Goal: Task Accomplishment & Management: Manage account settings

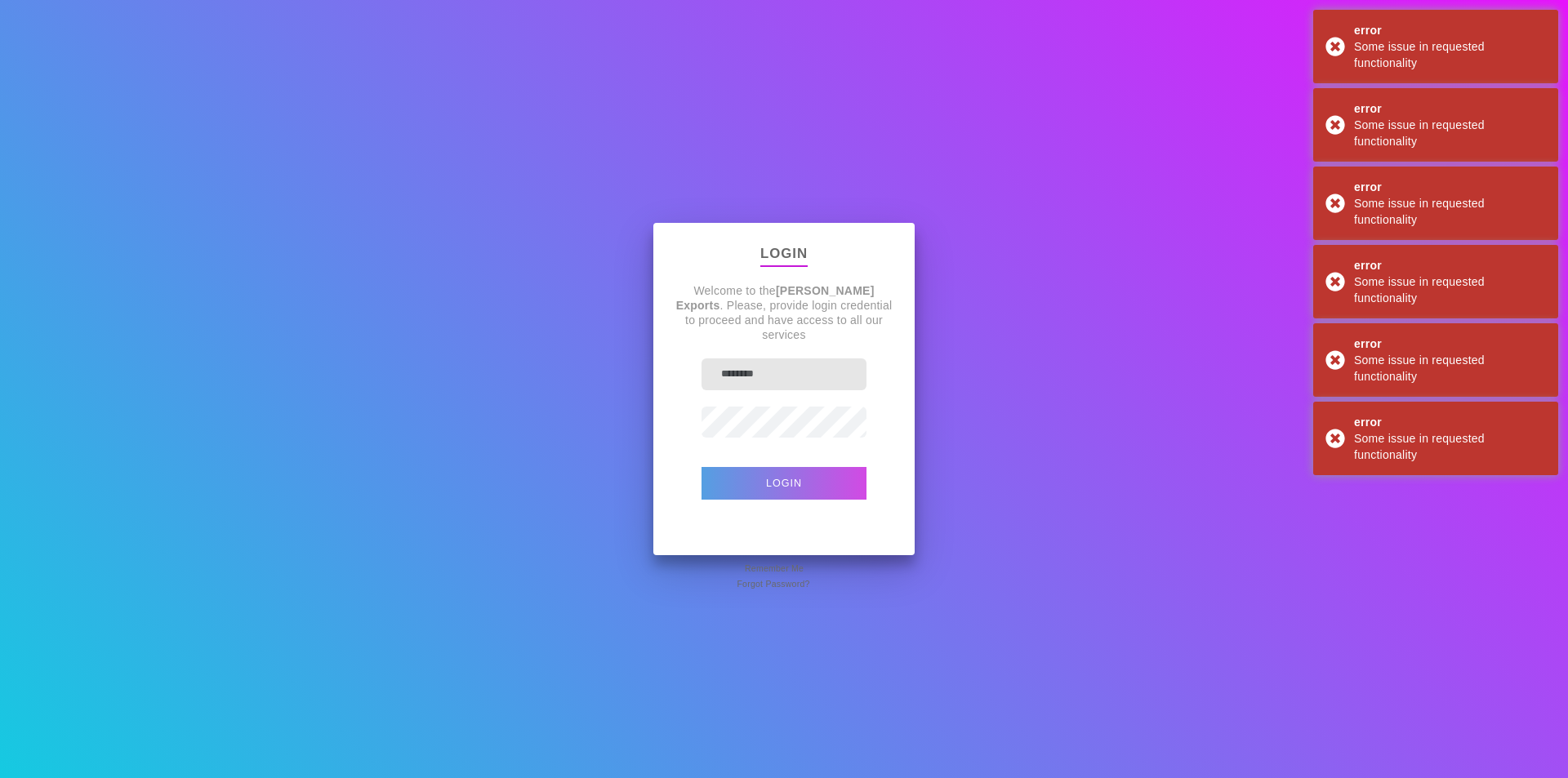
type input "**********"
click at [803, 474] on button "Login" at bounding box center [784, 483] width 165 height 33
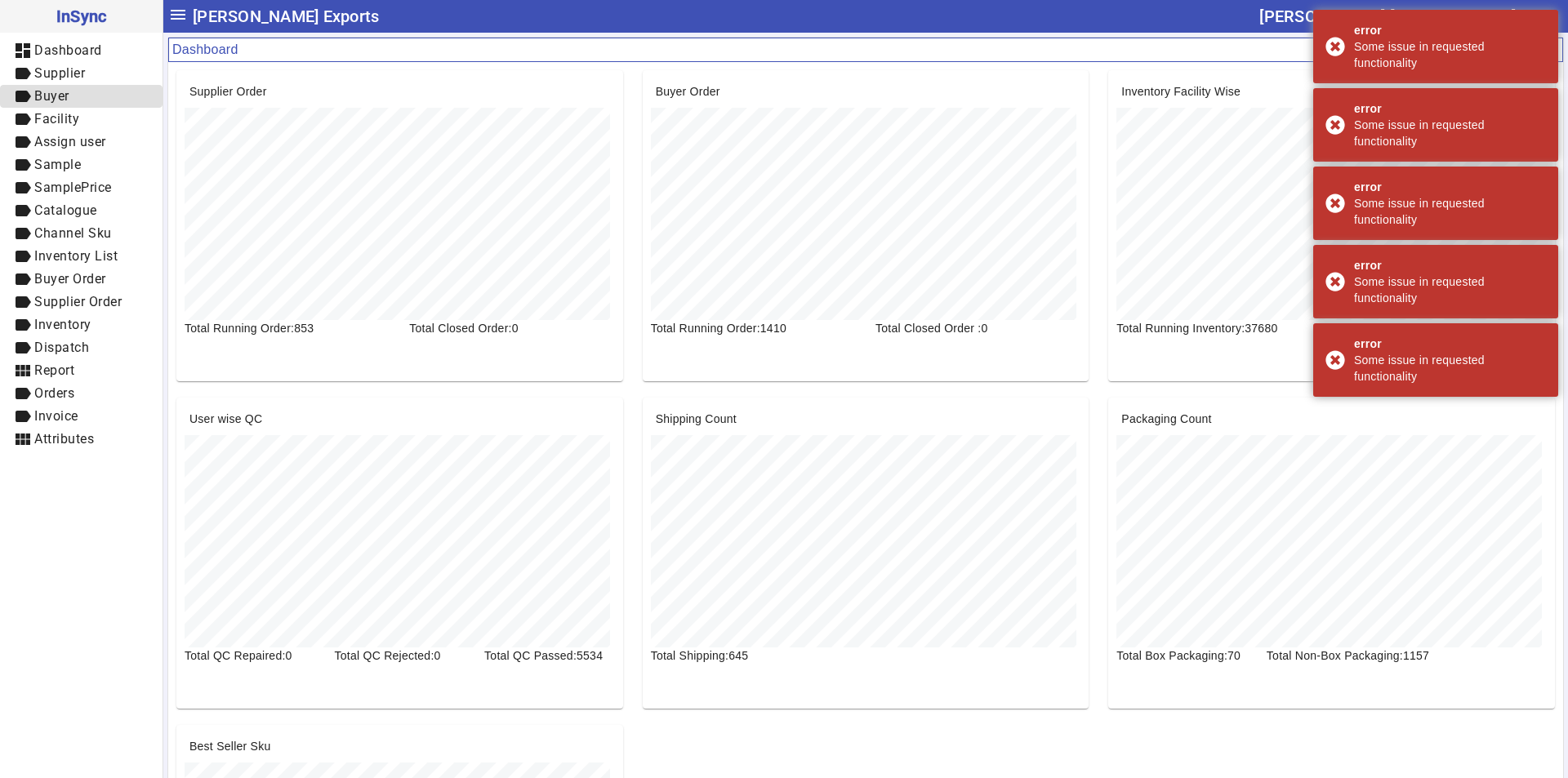
click at [77, 91] on span "label Buyer" at bounding box center [82, 97] width 137 height 20
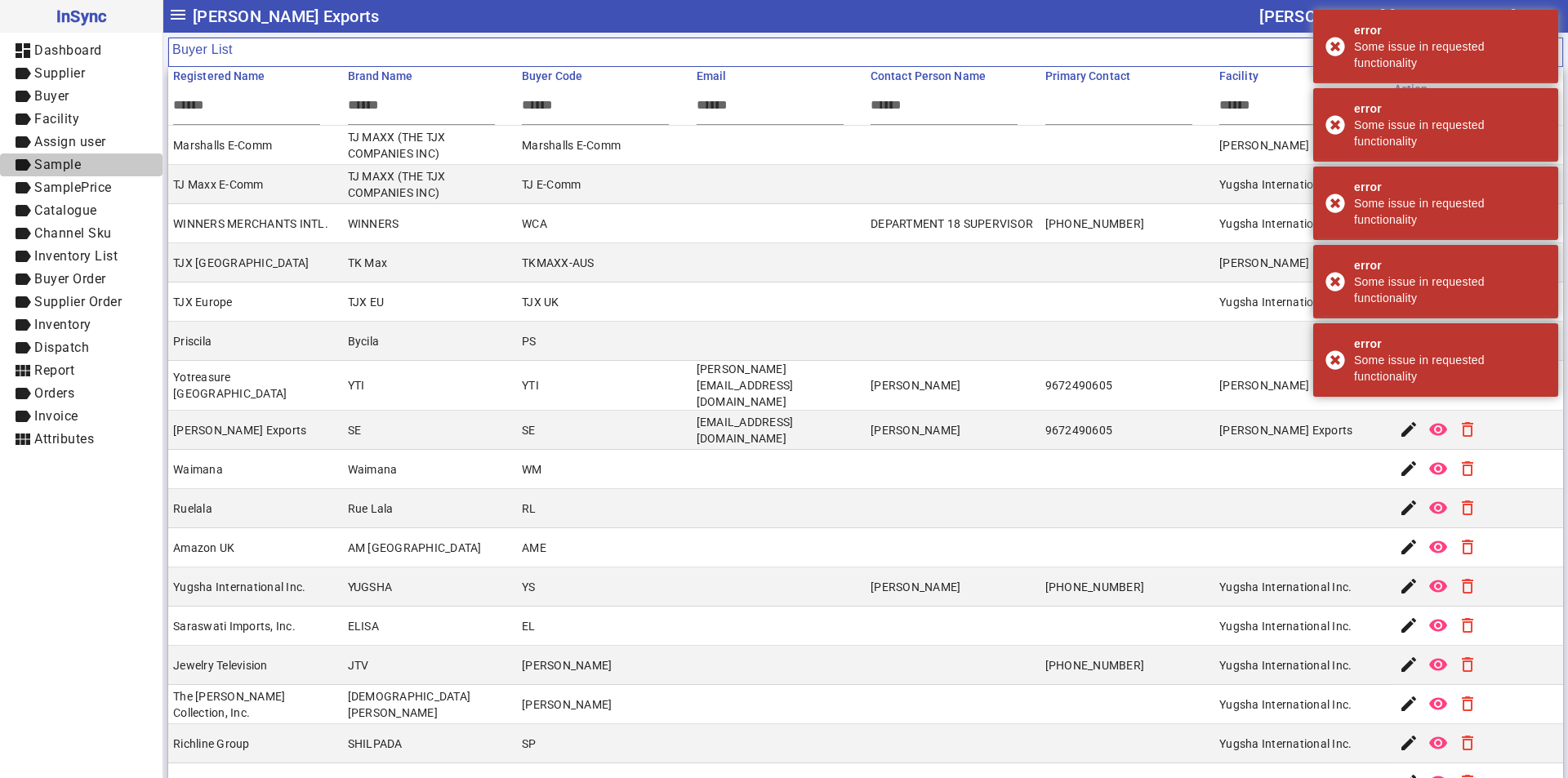
click at [85, 161] on span "label Sample" at bounding box center [82, 165] width 137 height 20
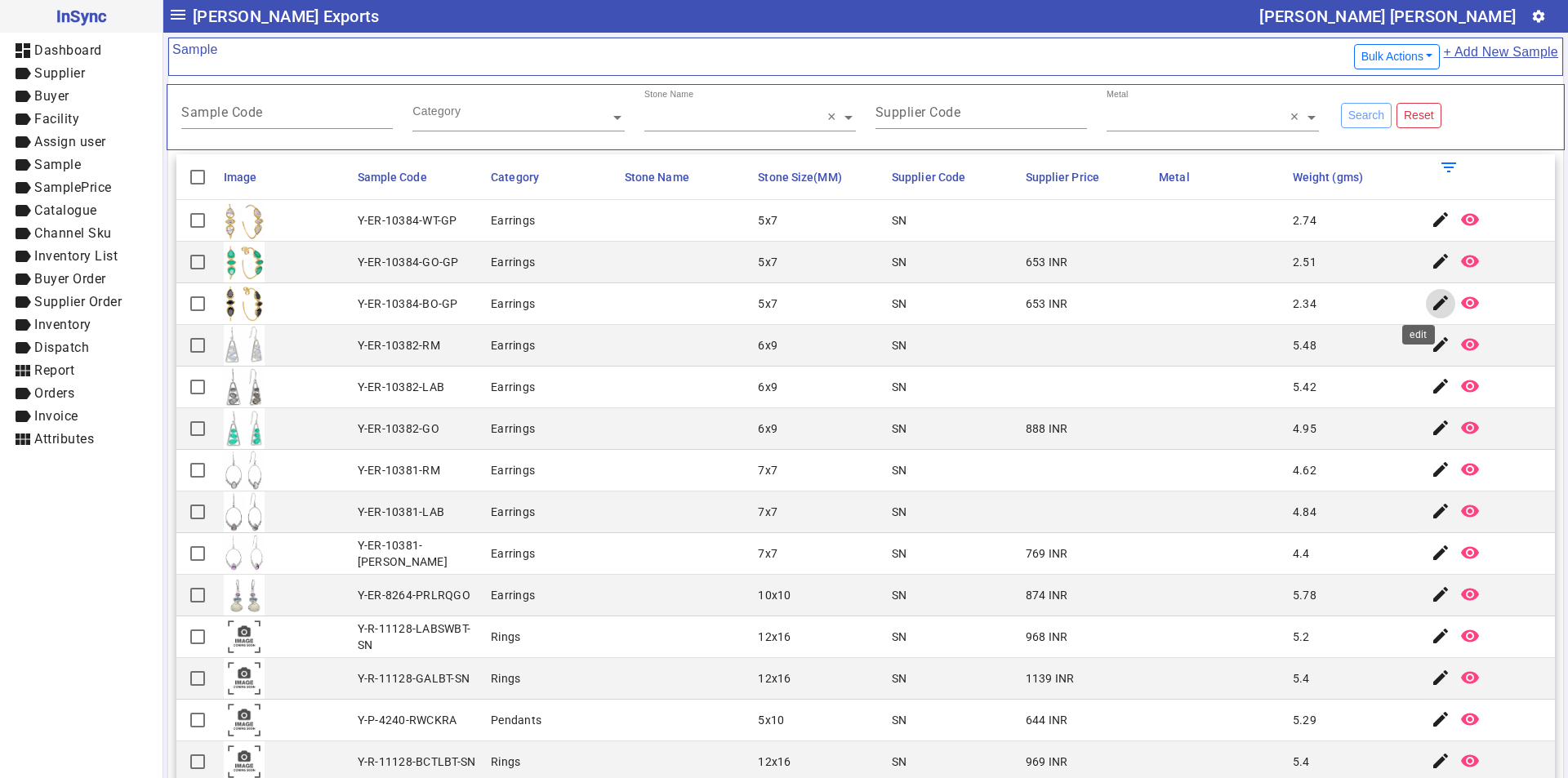
click at [1431, 304] on mat-icon "edit" at bounding box center [1441, 304] width 20 height 20
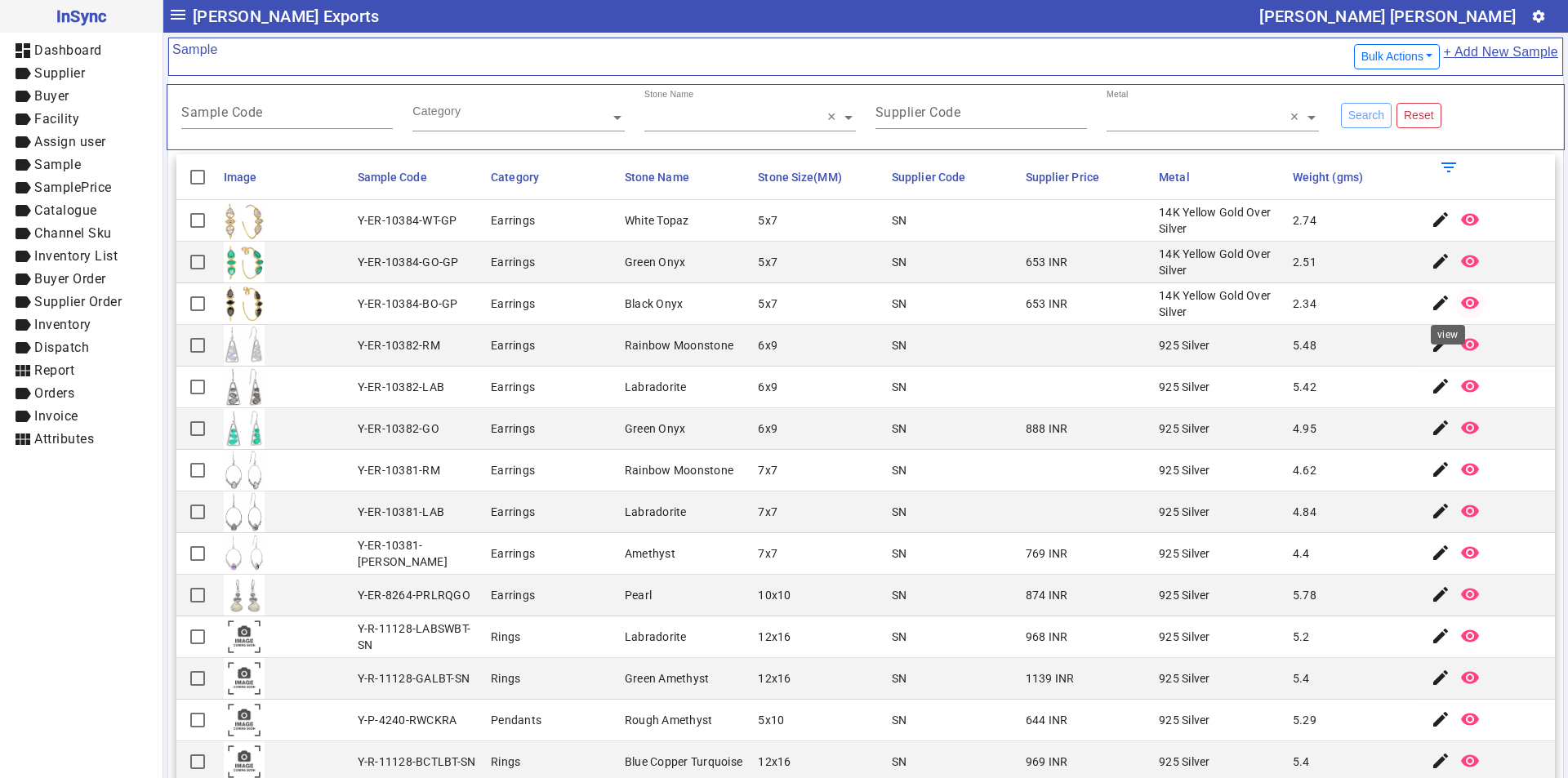
click at [1460, 301] on mat-icon "remove_red_eye" at bounding box center [1470, 304] width 20 height 20
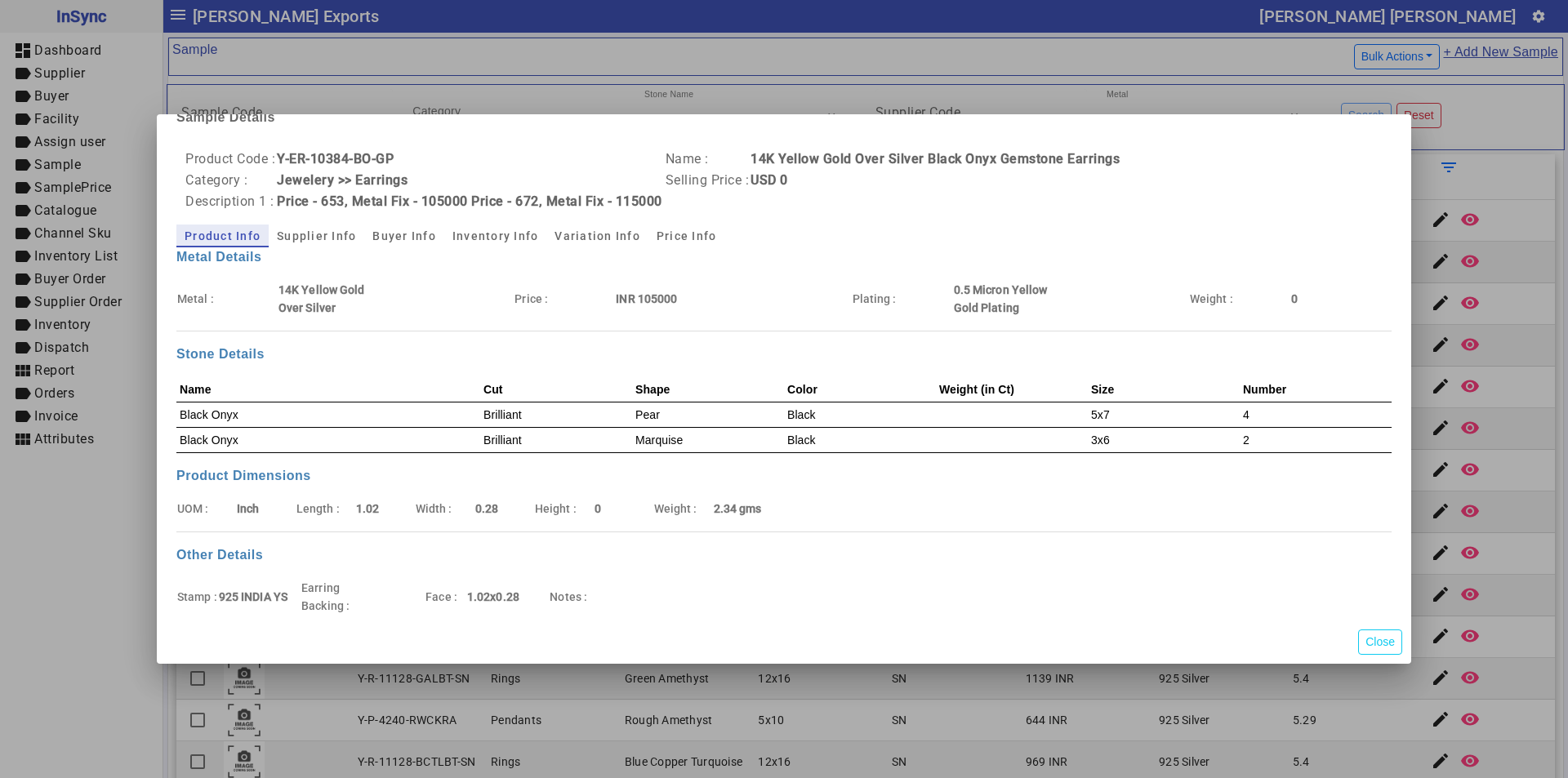
scroll to position [19, 0]
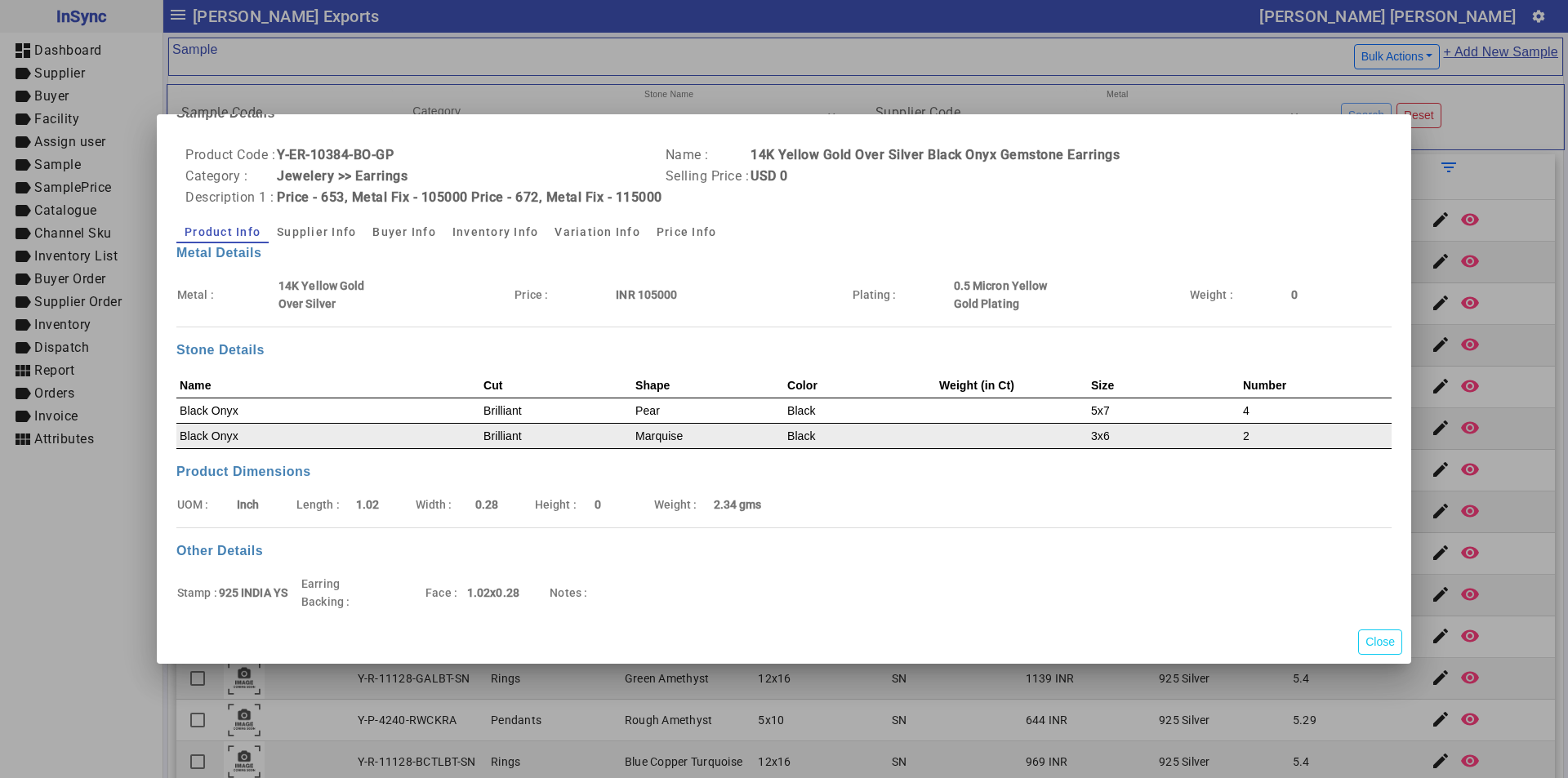
click at [359, 429] on td "Black Onyx" at bounding box center [329, 435] width 304 height 25
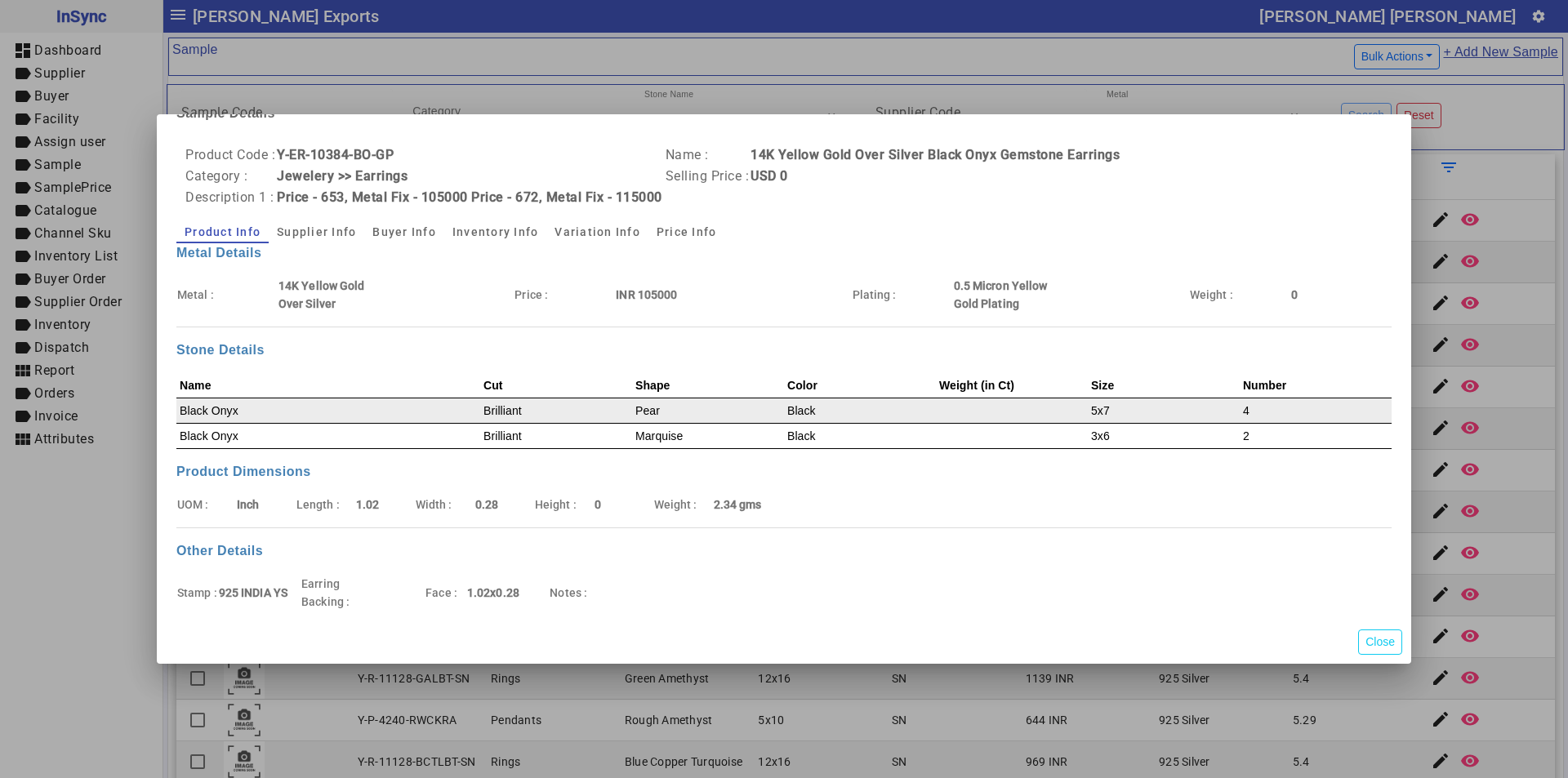
click at [365, 406] on td "Black Onyx" at bounding box center [329, 410] width 304 height 25
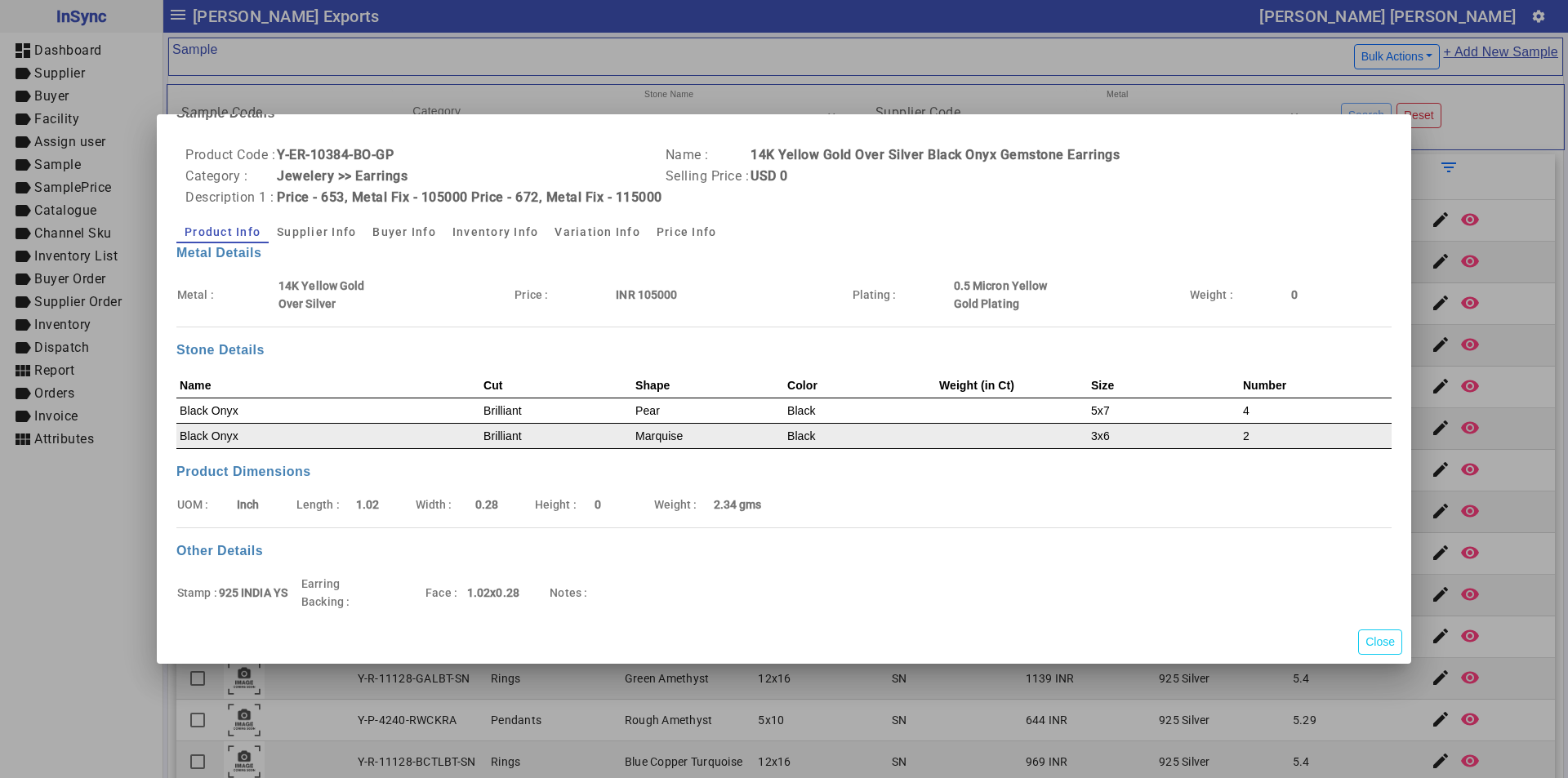
click at [376, 444] on td "Black Onyx" at bounding box center [329, 435] width 304 height 25
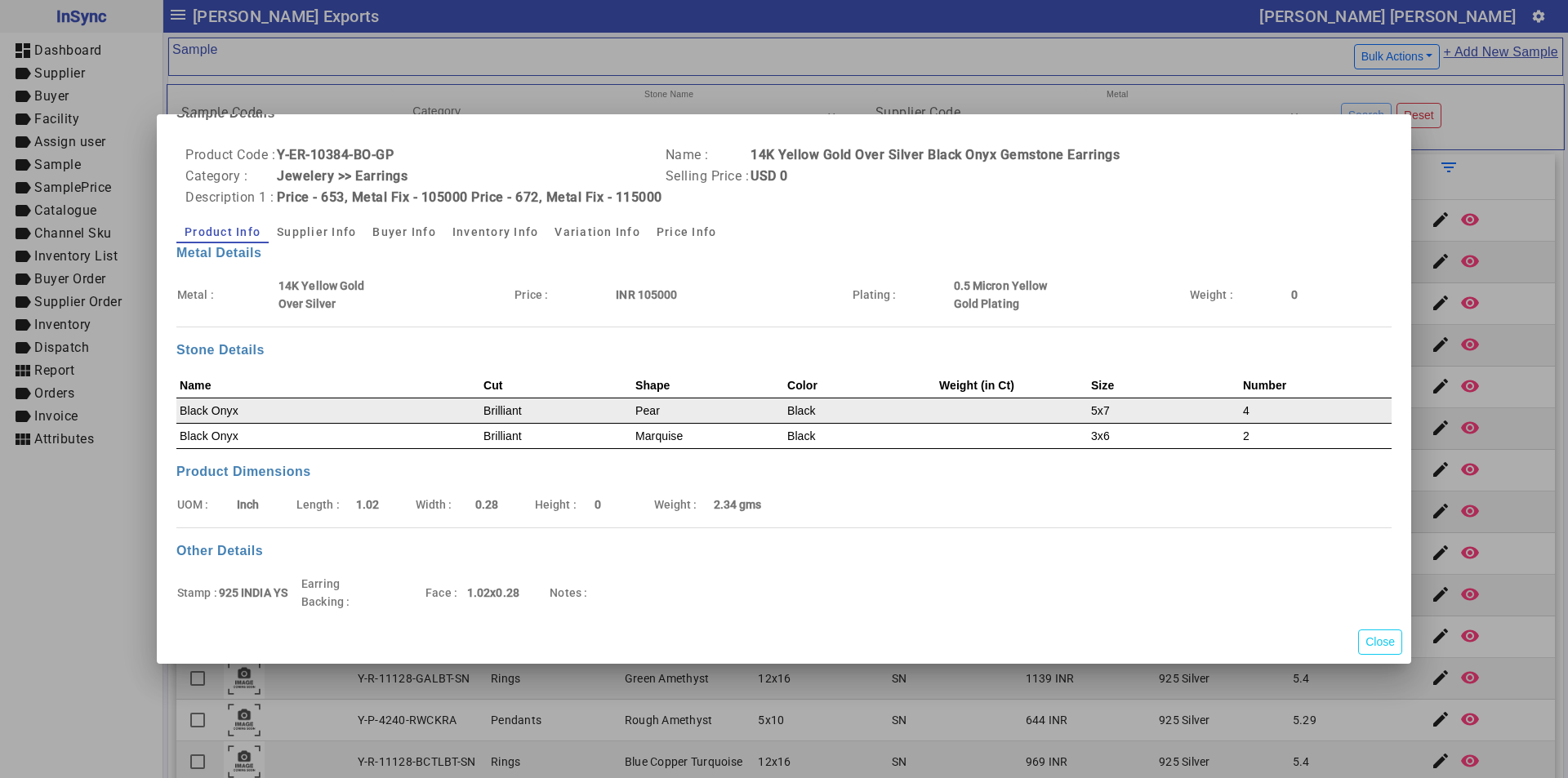
click at [388, 414] on td "Black Onyx" at bounding box center [329, 410] width 304 height 25
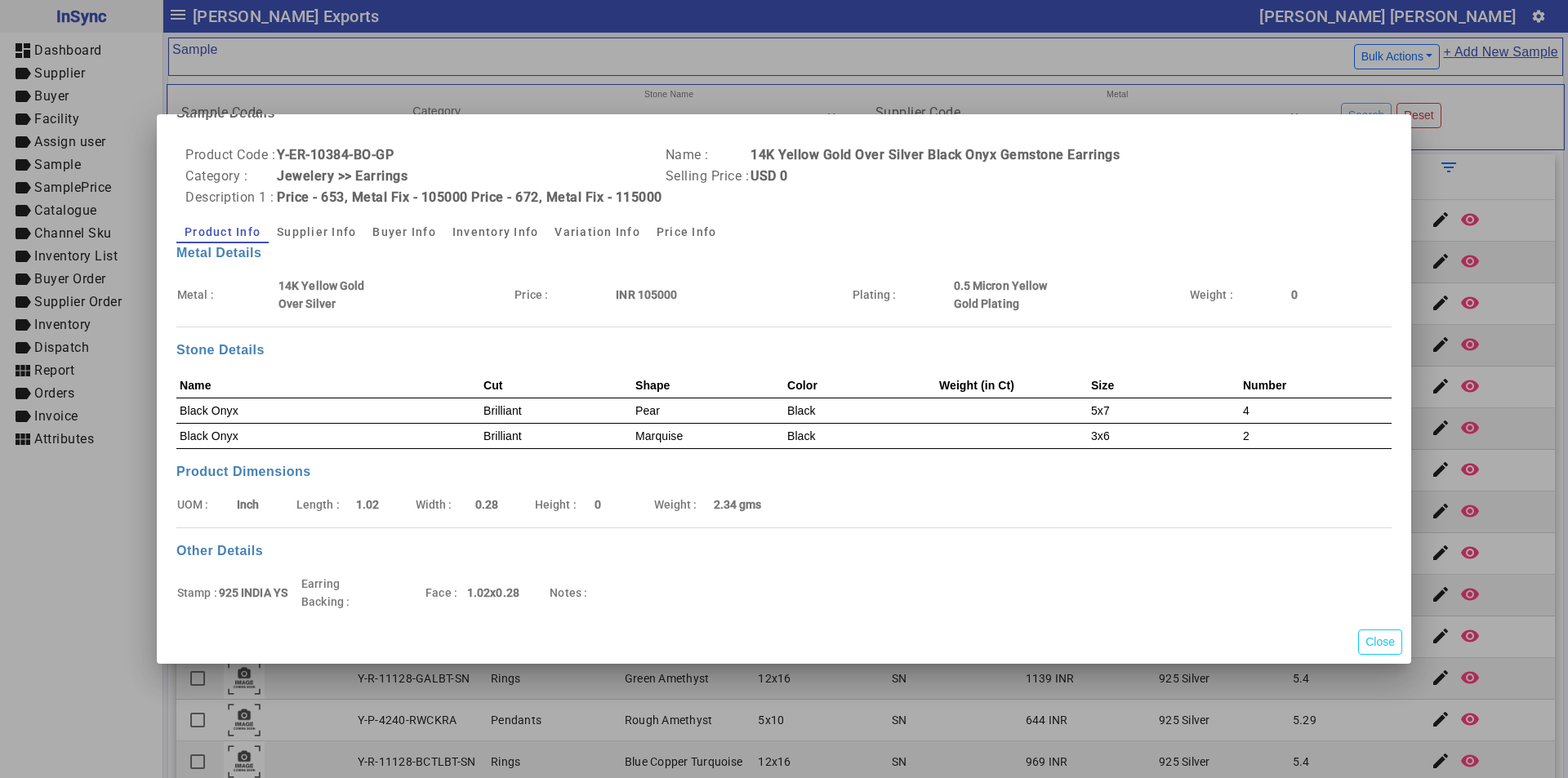
click at [392, 450] on div "Name Cut Shape Color Weight (in Ct) Size Number Black Onyx Brilliant Pear Black…" at bounding box center [784, 417] width 1215 height 89
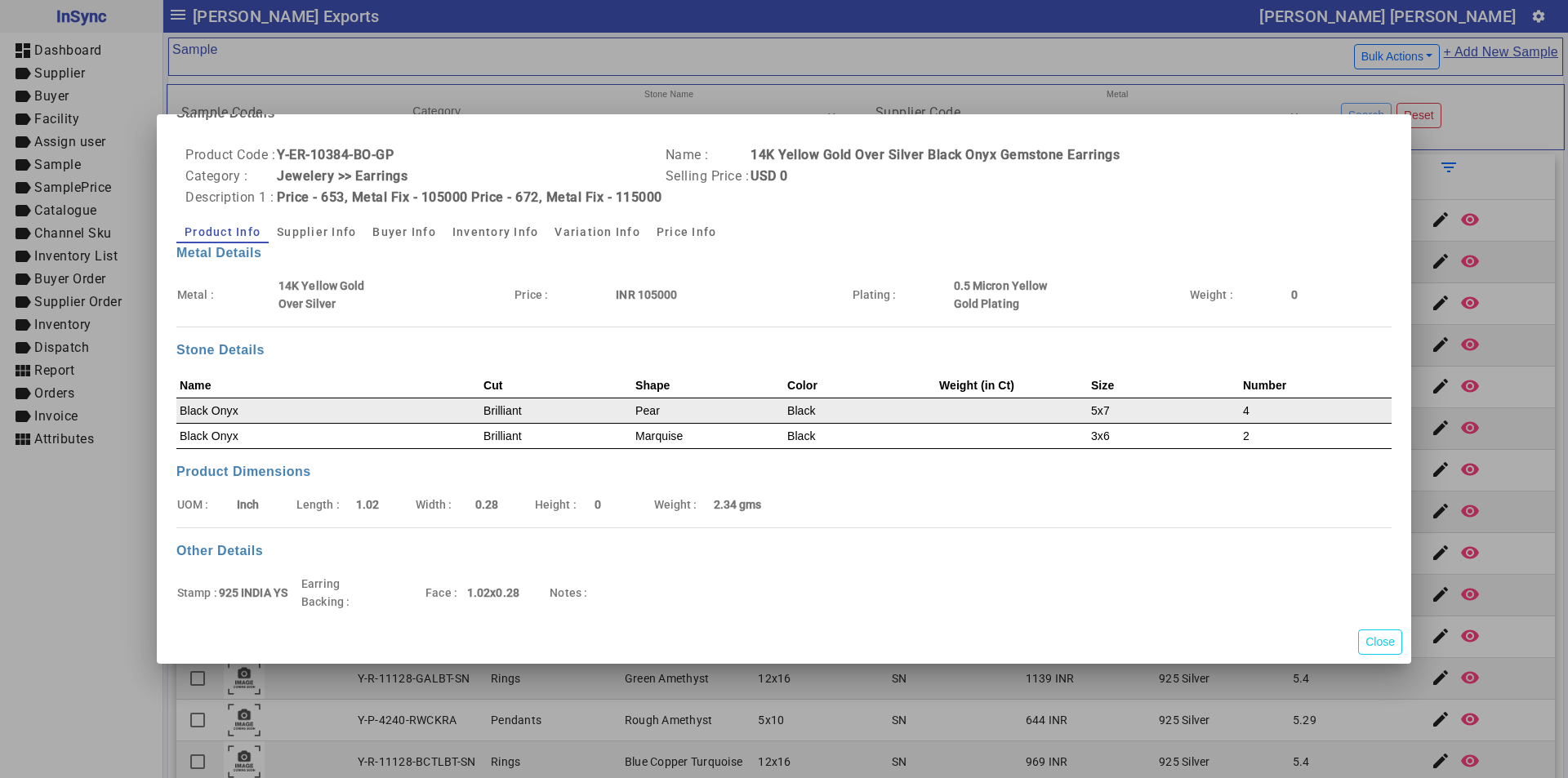
click at [410, 411] on td "Black Onyx" at bounding box center [329, 410] width 304 height 25
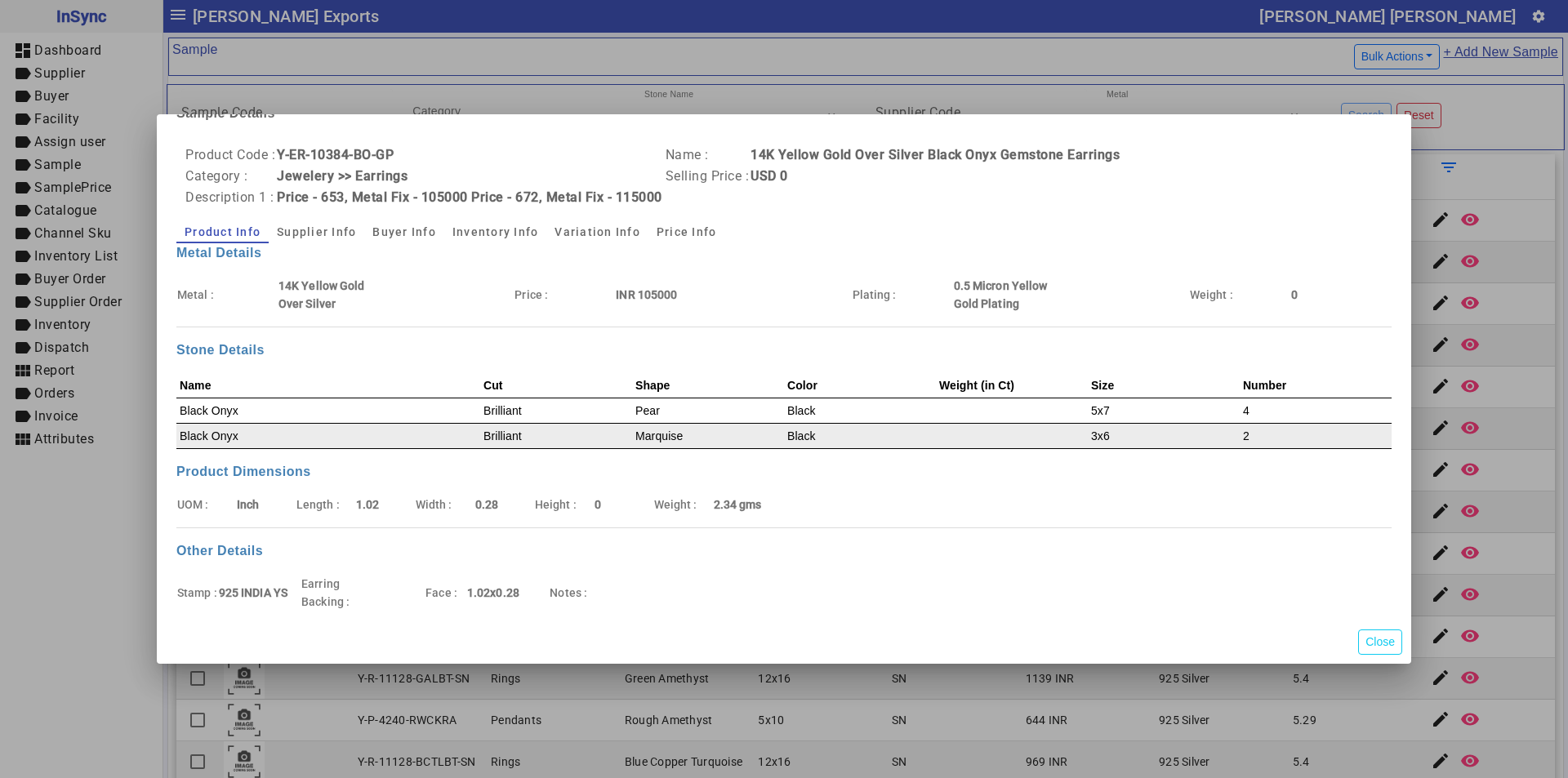
click at [409, 425] on td "Black Onyx" at bounding box center [329, 435] width 304 height 25
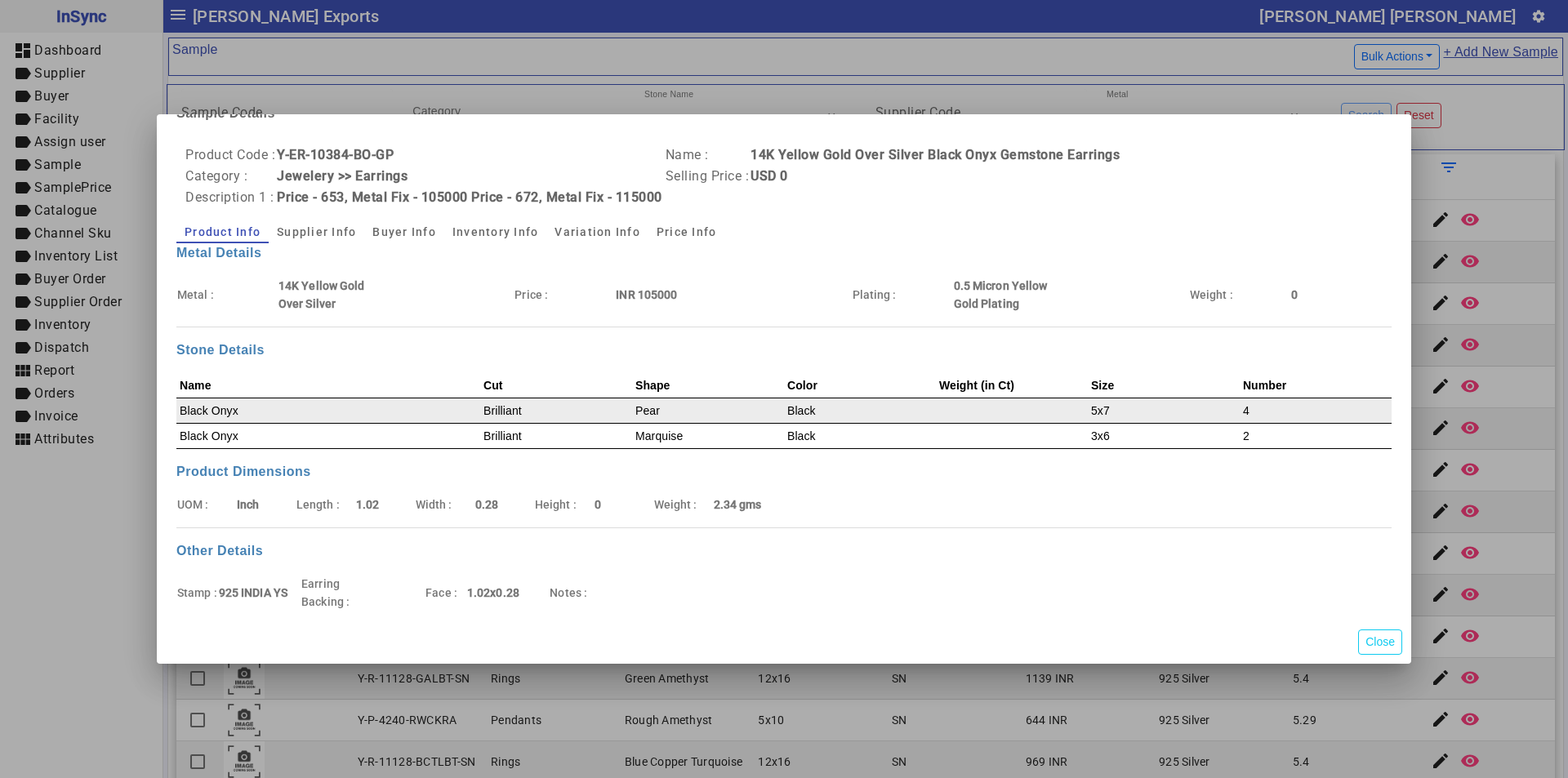
click at [419, 406] on td "Black Onyx" at bounding box center [329, 410] width 304 height 25
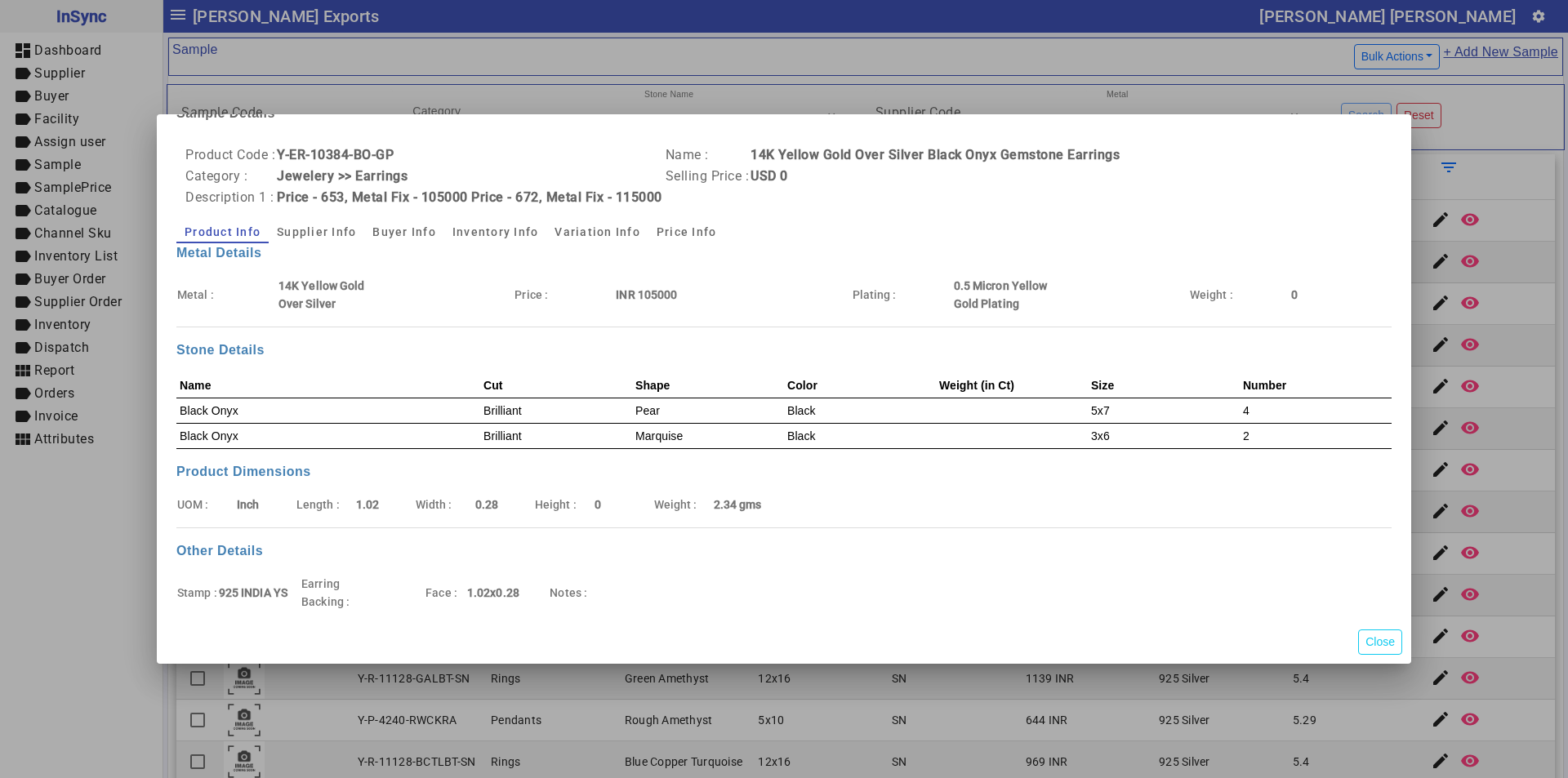
scroll to position [0, 0]
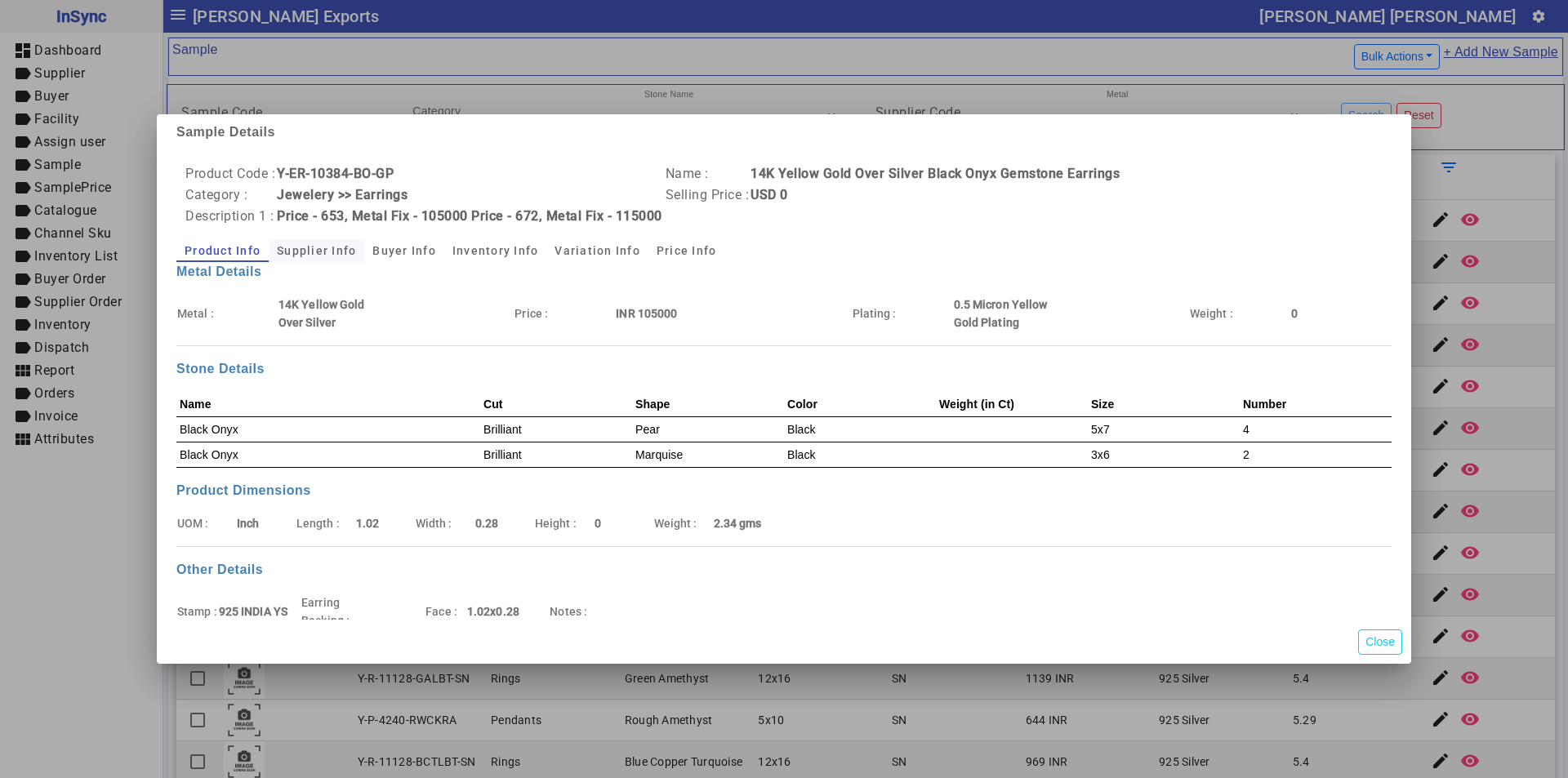
click at [299, 247] on span "Supplier Info" at bounding box center [316, 251] width 79 height 12
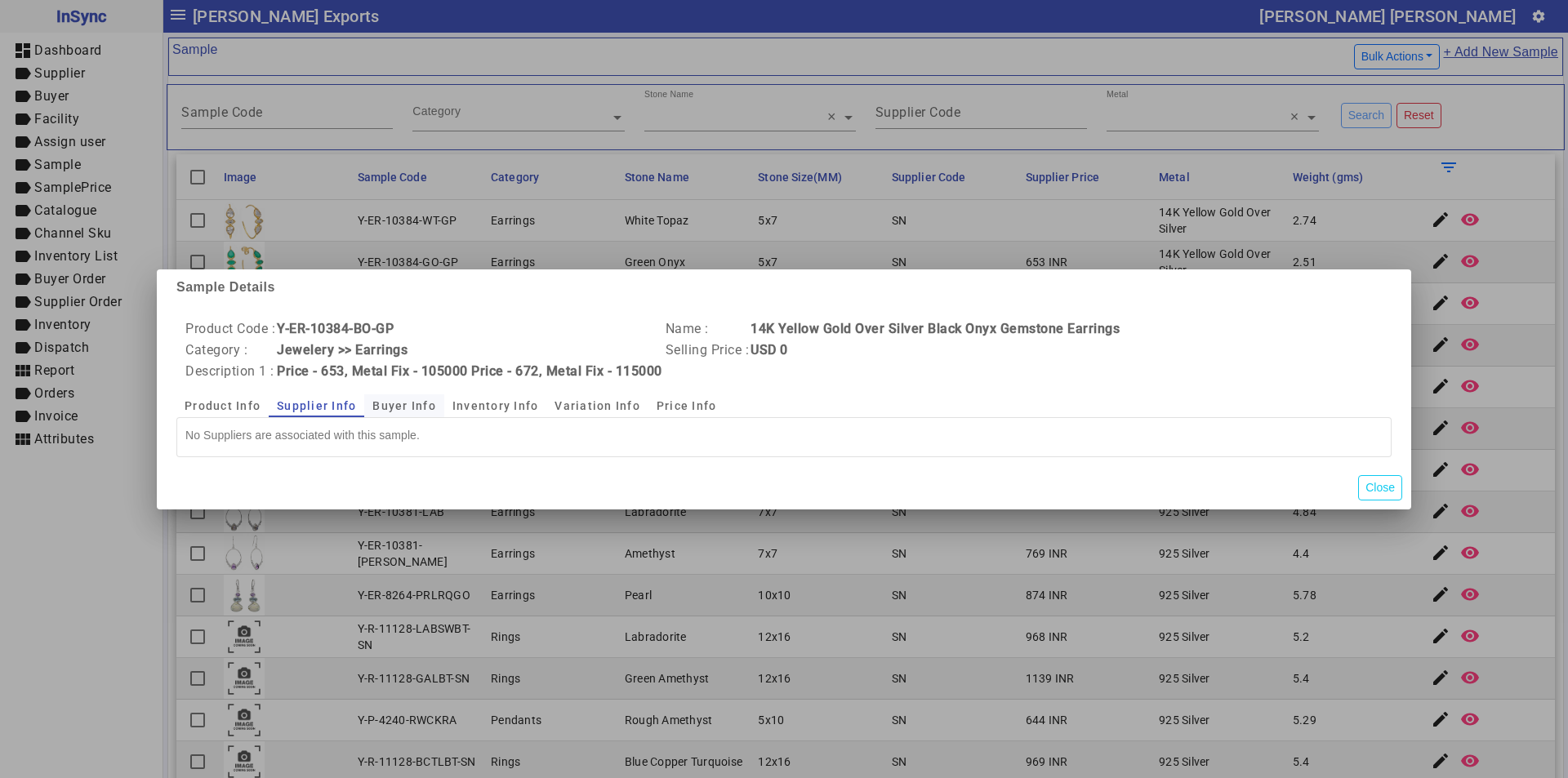
click at [409, 408] on span "Buyer Info" at bounding box center [405, 406] width 63 height 12
click at [486, 400] on span "Inventory Info" at bounding box center [495, 406] width 87 height 12
click at [595, 400] on span "Variation Info" at bounding box center [597, 406] width 86 height 12
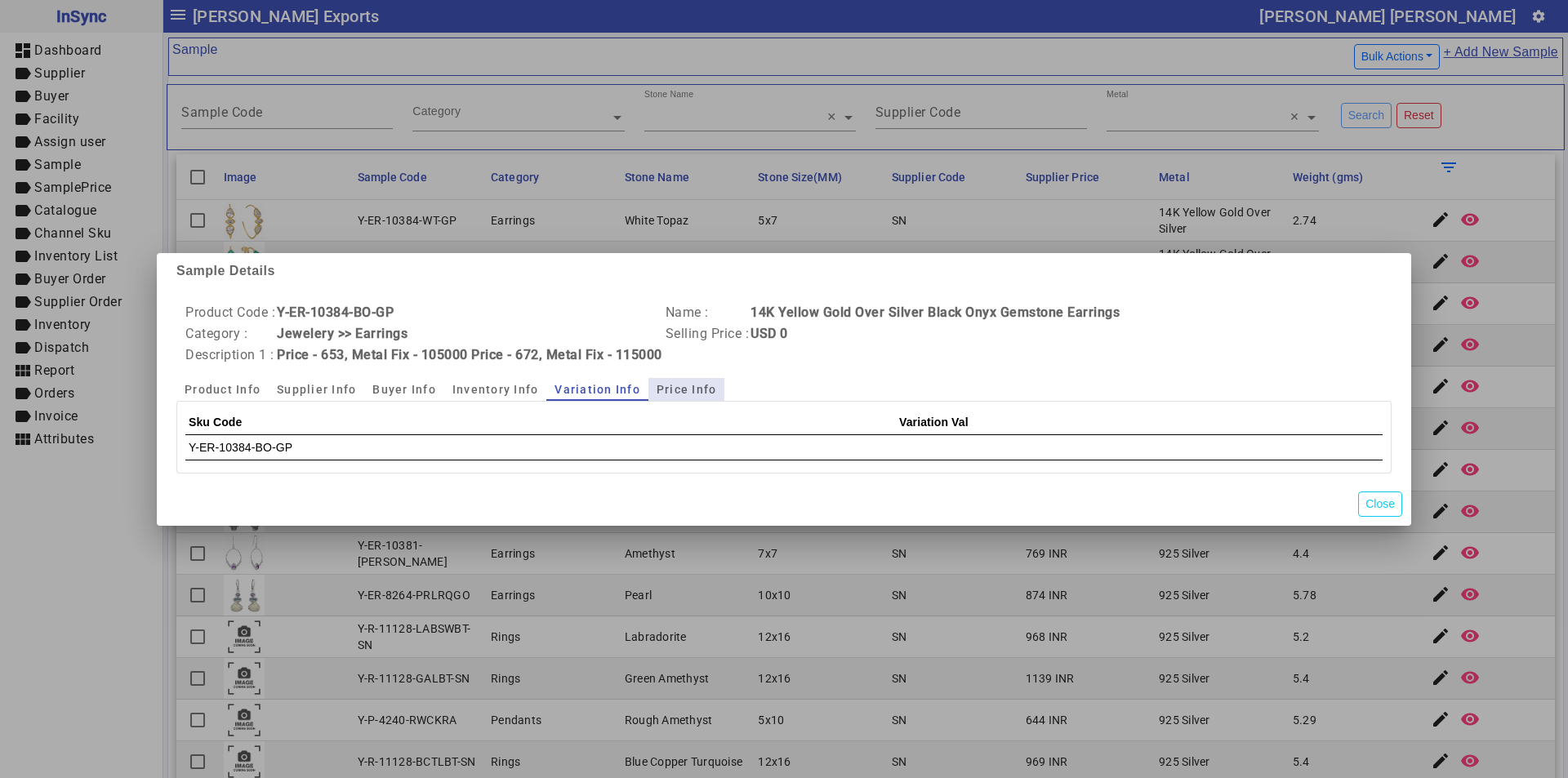
click at [683, 389] on span "Price Info" at bounding box center [686, 389] width 60 height 12
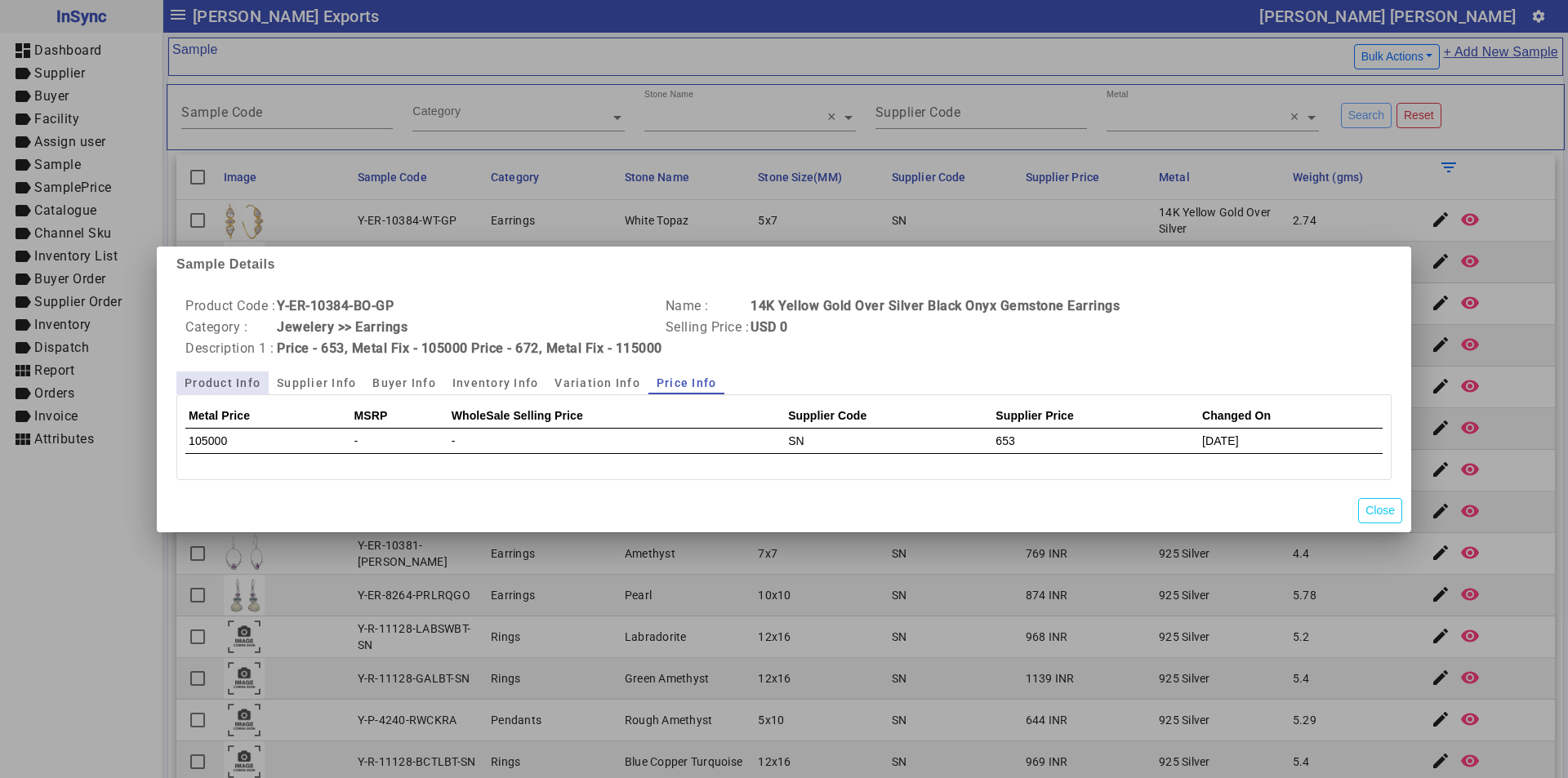
click at [240, 374] on span "Product Info" at bounding box center [222, 383] width 76 height 23
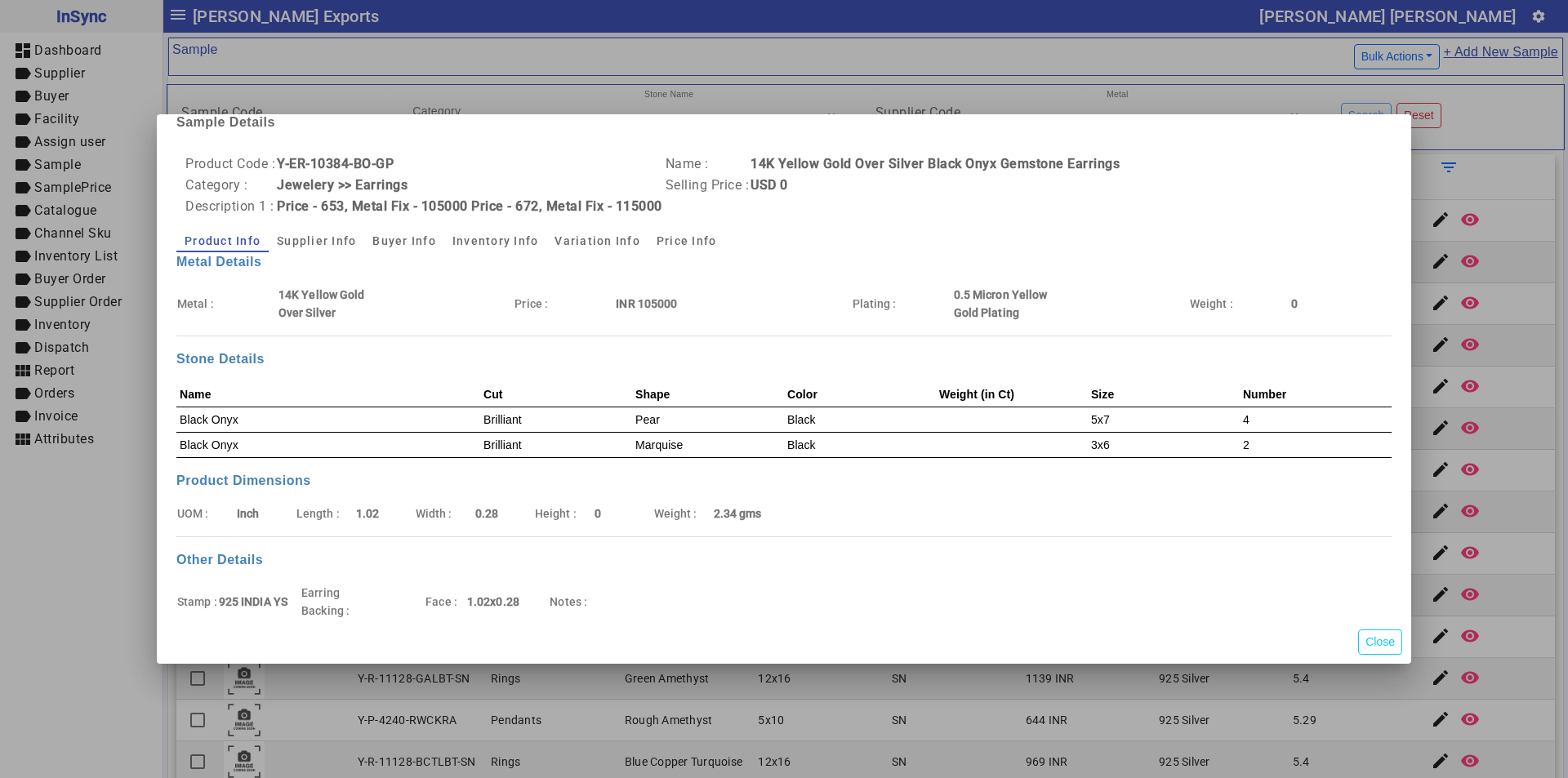
scroll to position [19, 0]
